Goal: Transaction & Acquisition: Purchase product/service

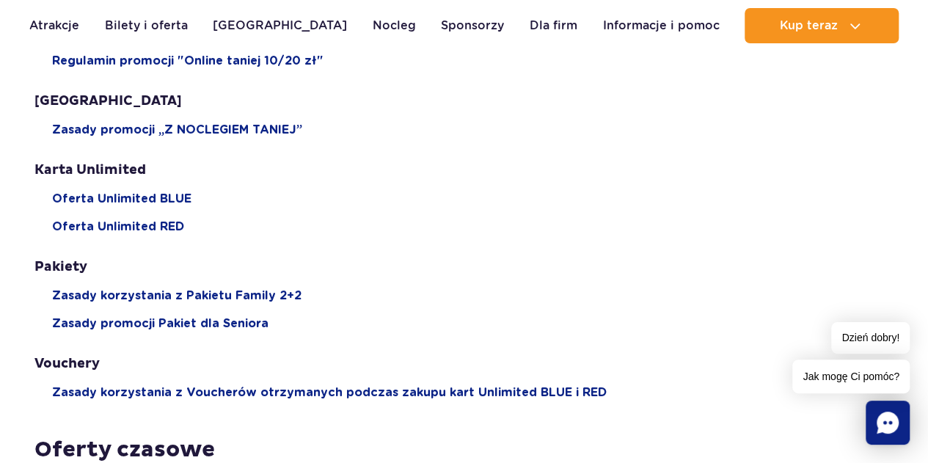
scroll to position [73, 0]
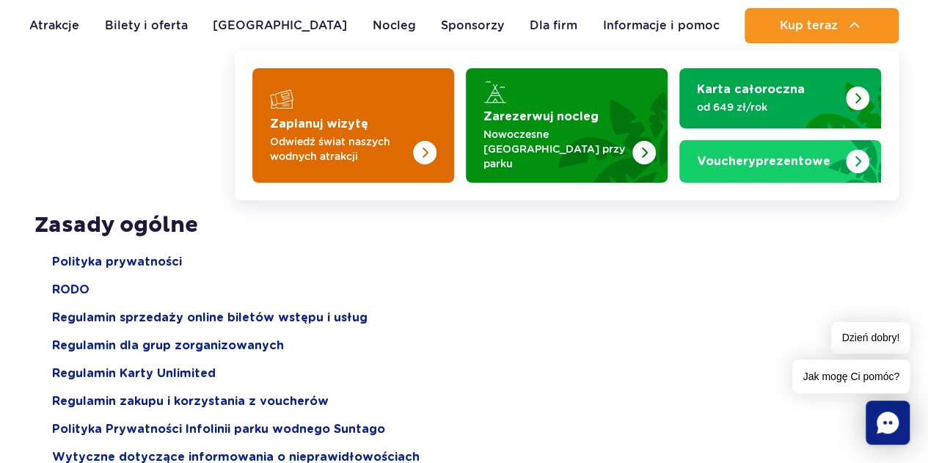
click at [411, 101] on img "Zaplanuj wizytę" at bounding box center [396, 125] width 117 height 114
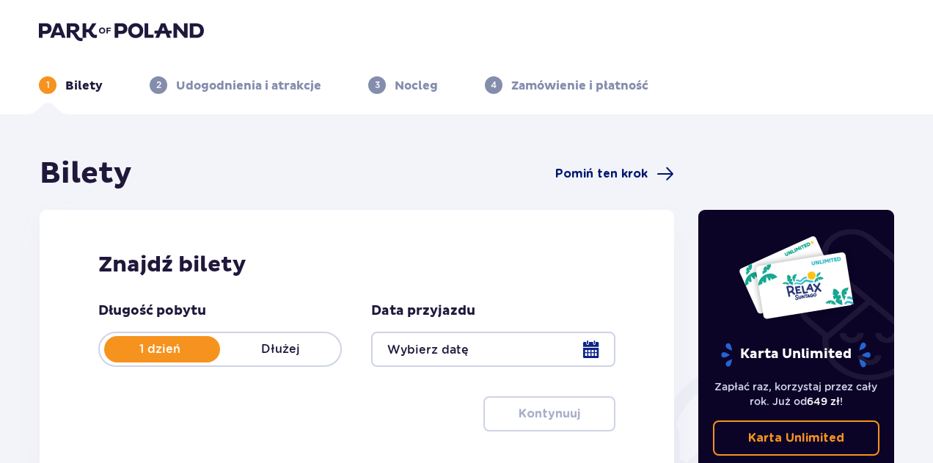
click at [591, 180] on span "Pomiń ten krok" at bounding box center [601, 174] width 92 height 16
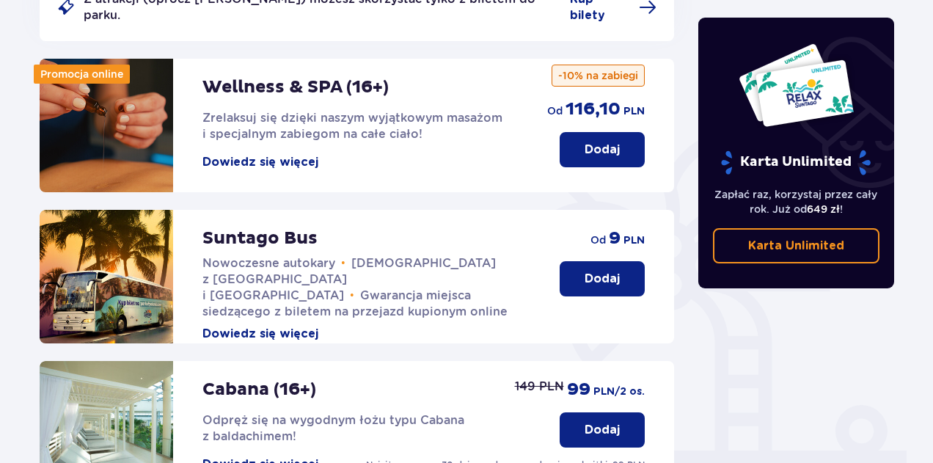
scroll to position [367, 0]
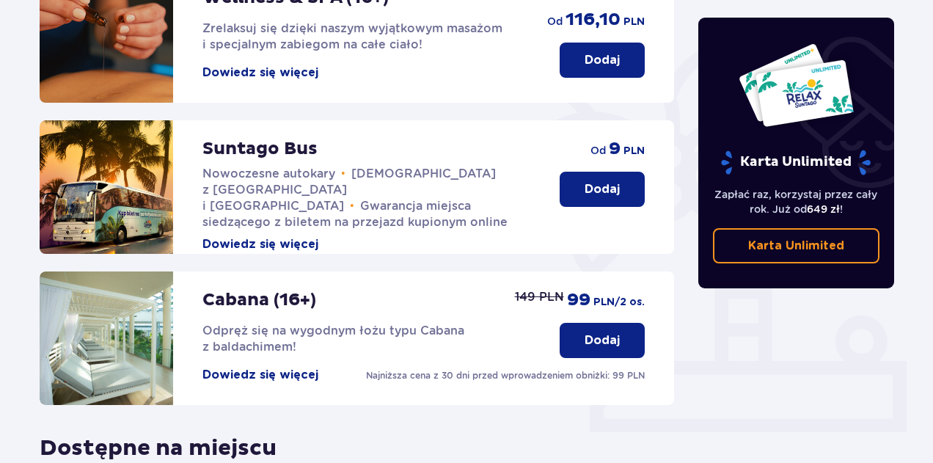
scroll to position [294, 0]
